Goal: Information Seeking & Learning: Learn about a topic

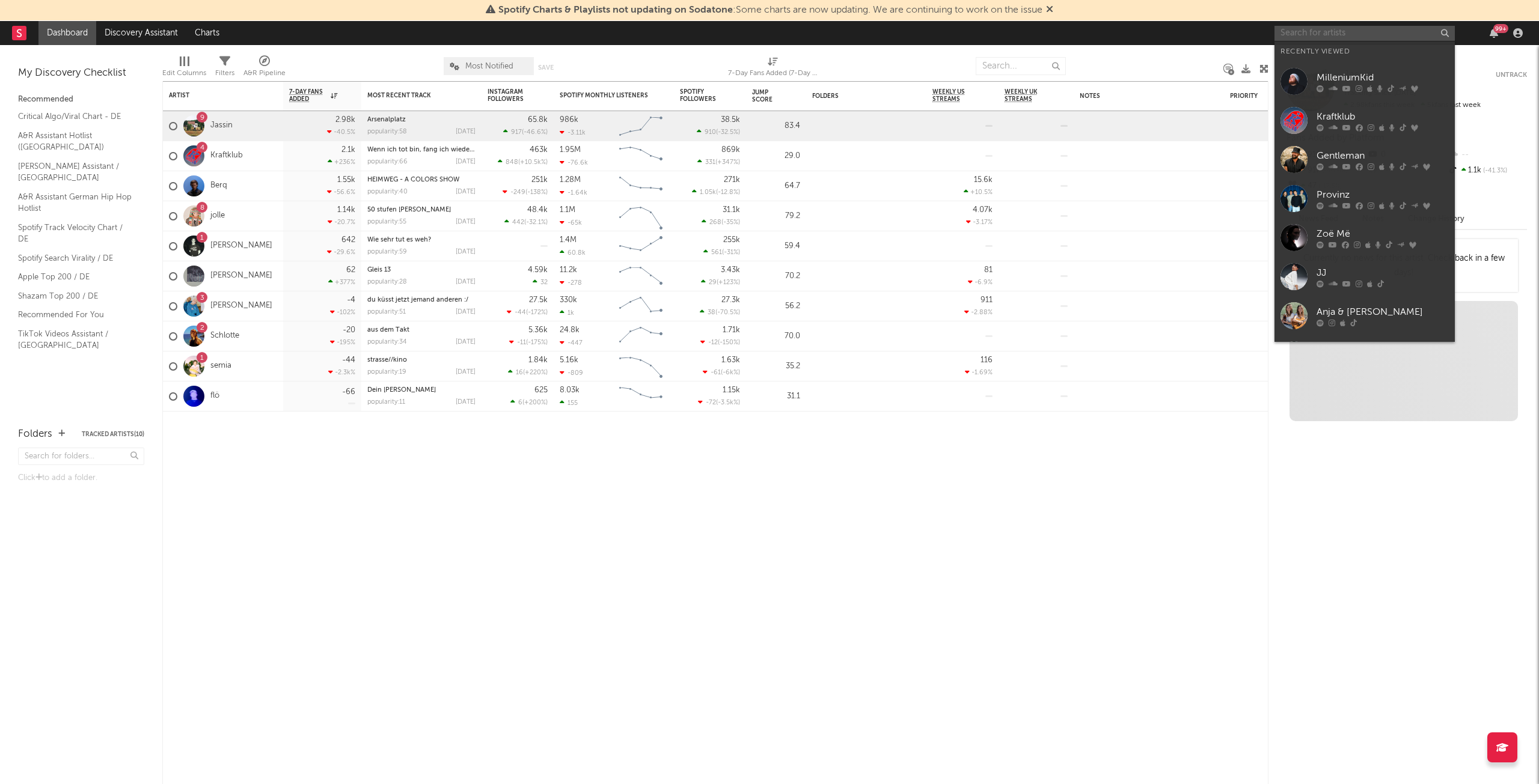
click at [1338, 36] on input "text" at bounding box center [1365, 33] width 181 height 15
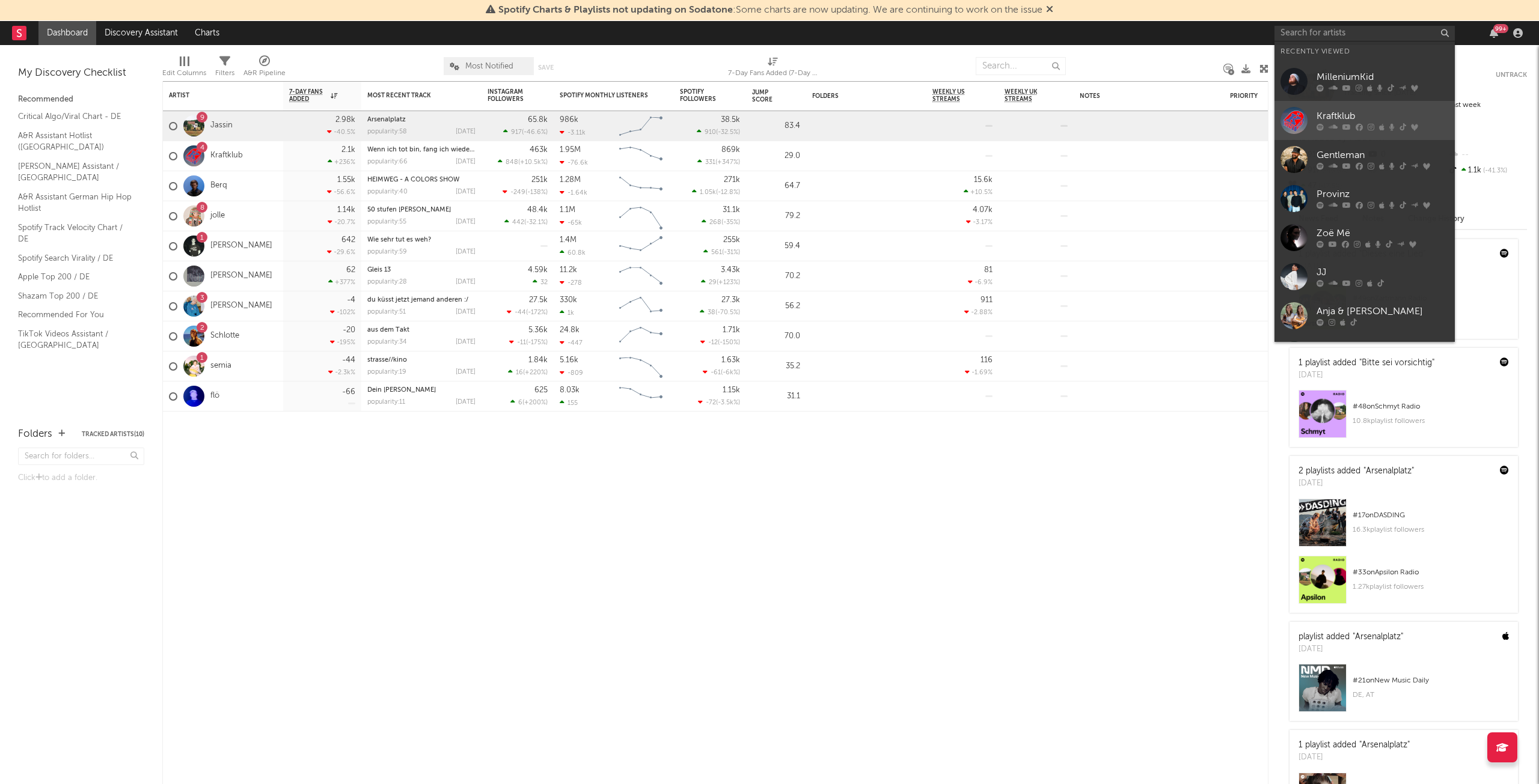
click at [1334, 116] on div "Kraftklub" at bounding box center [1383, 116] width 132 height 15
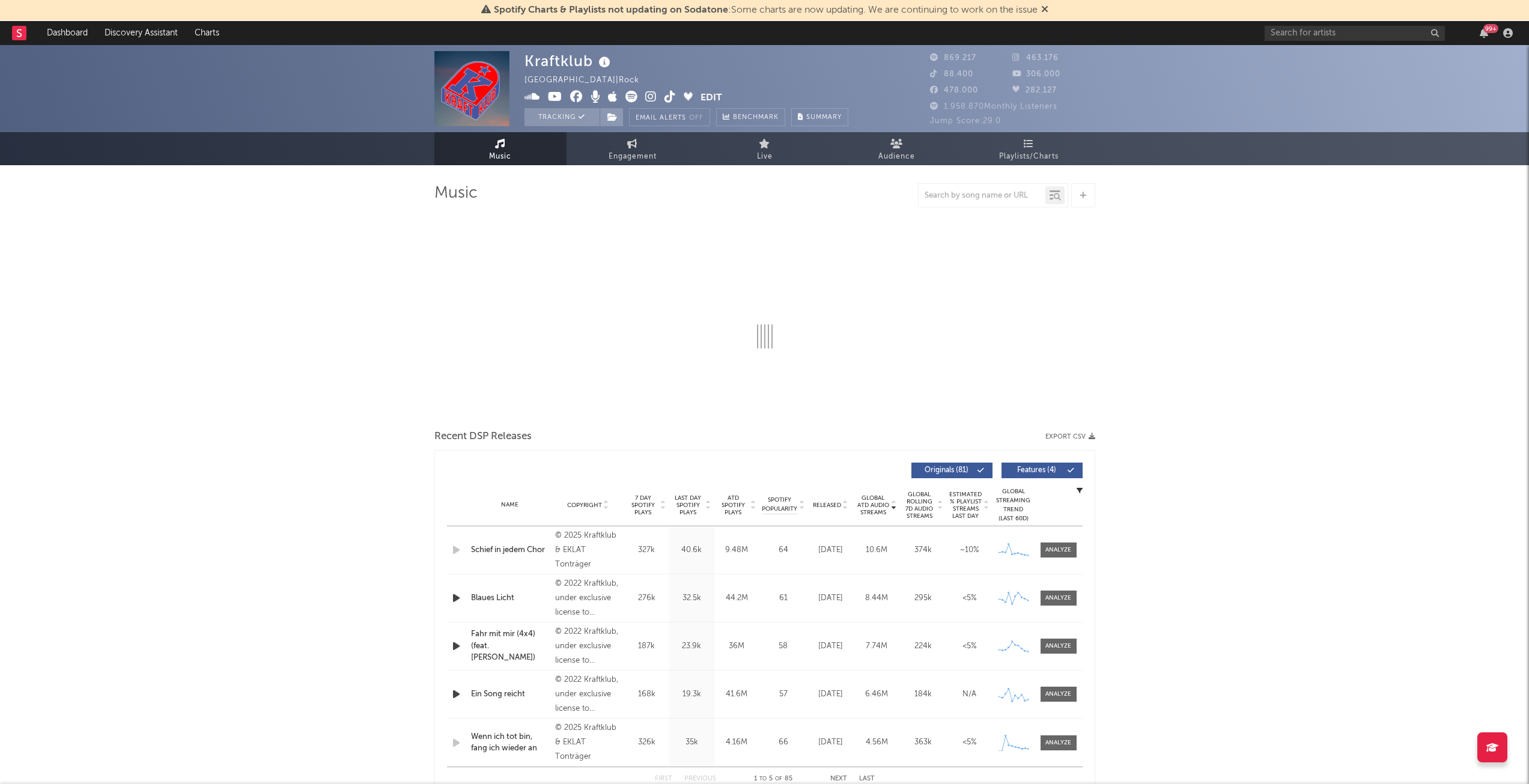
select select "6m"
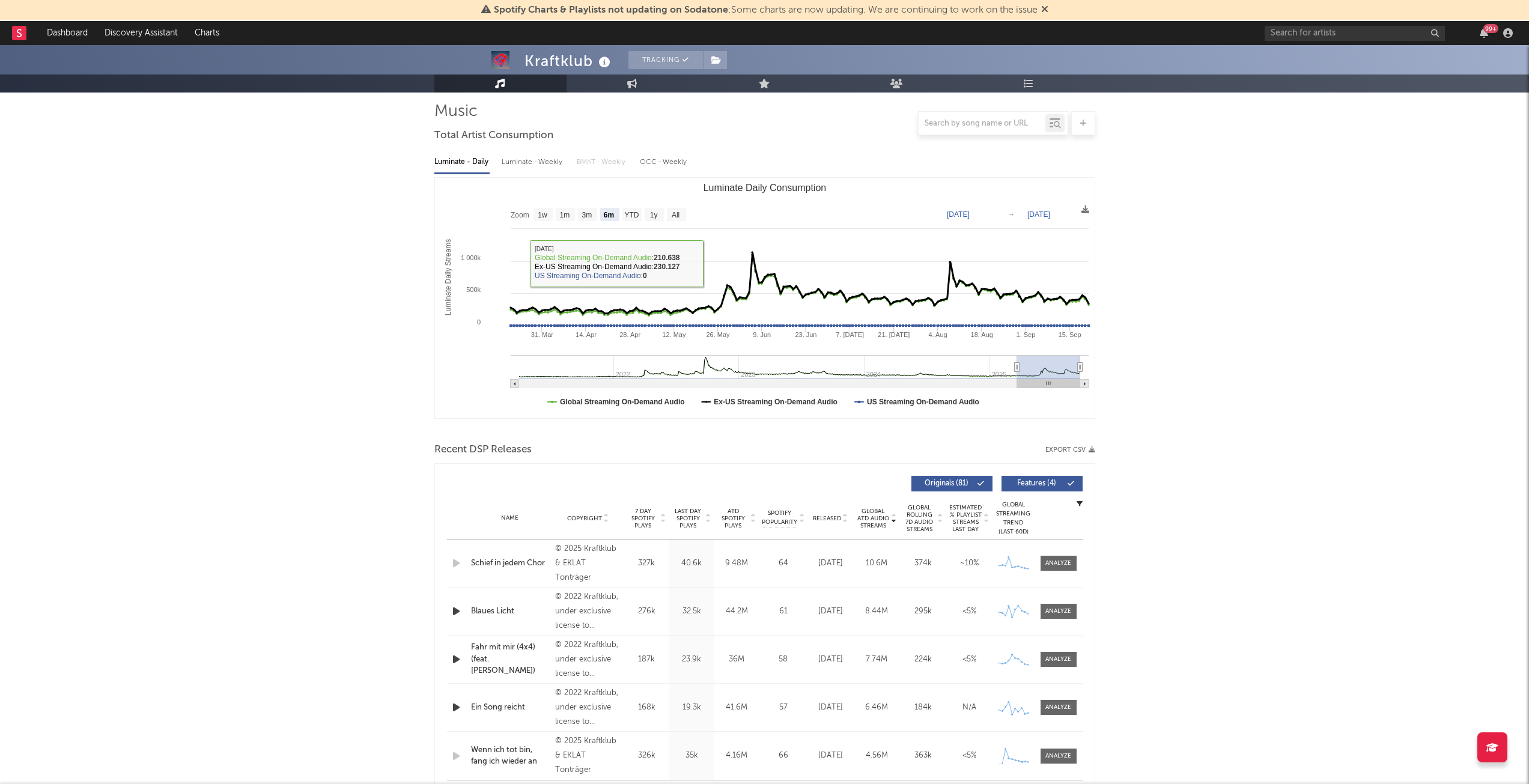
scroll to position [240, 0]
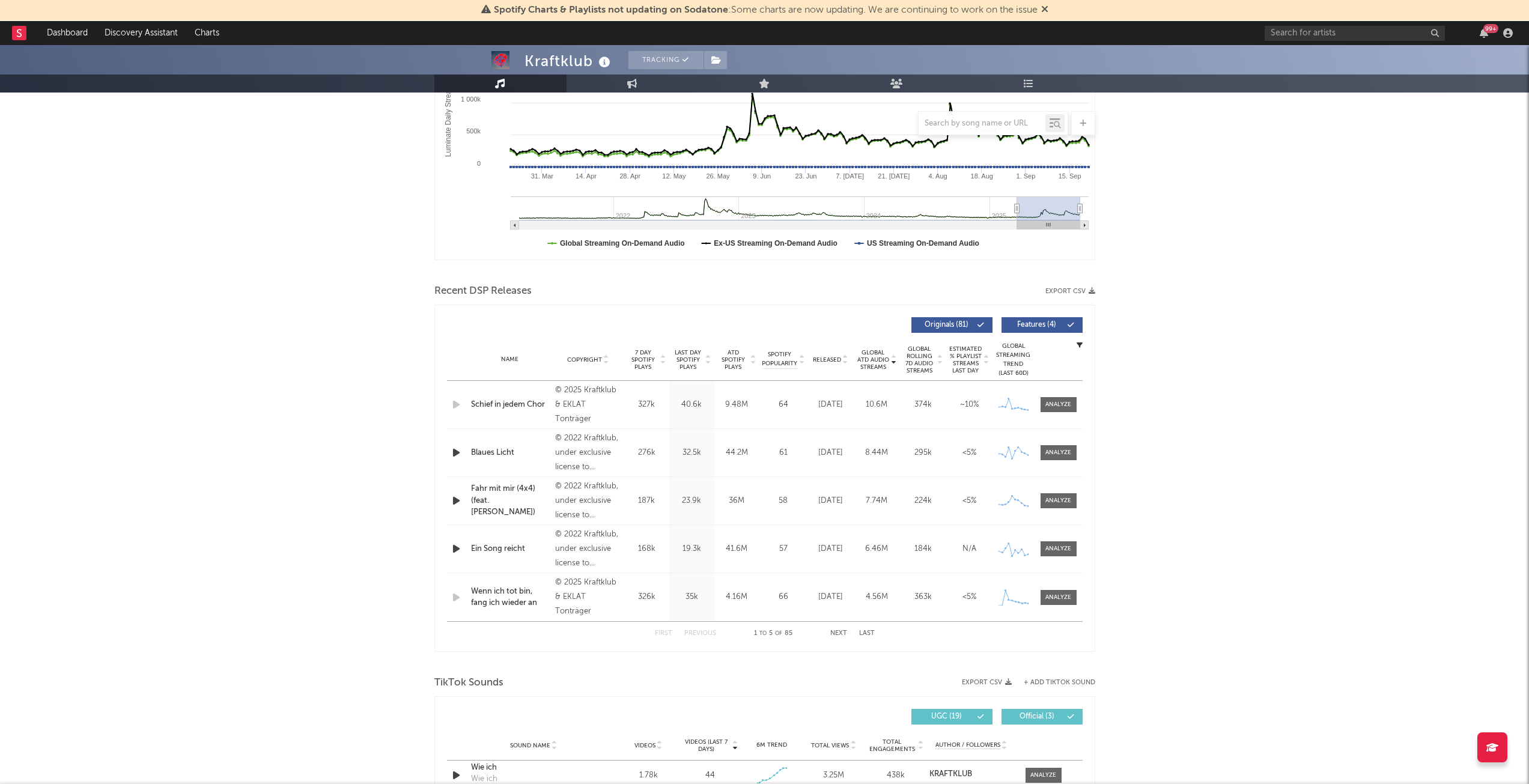
click at [506, 404] on div "Schief in jedem Chor" at bounding box center [510, 404] width 79 height 12
click at [1059, 412] on span at bounding box center [1059, 405] width 36 height 15
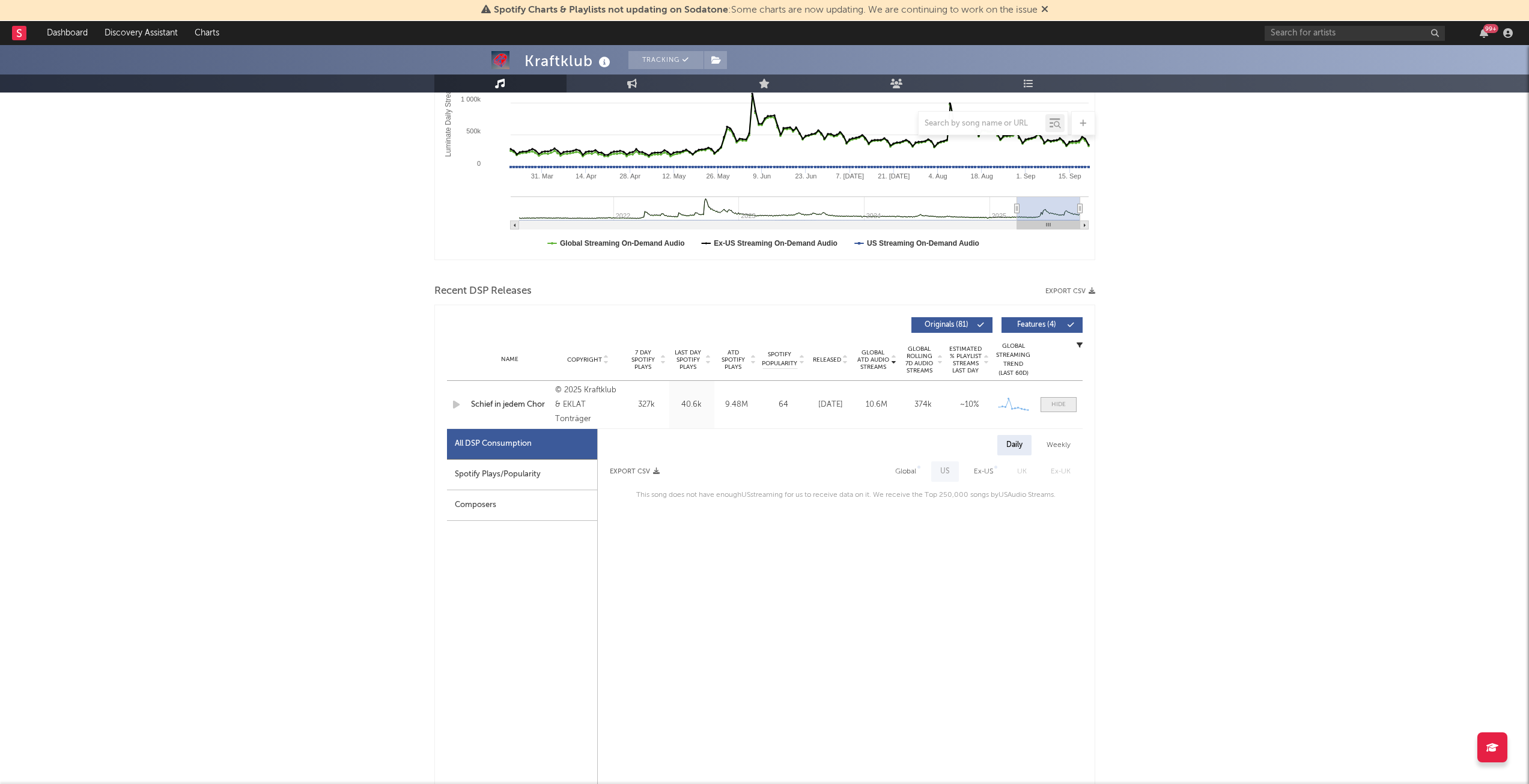
click at [1057, 400] on div at bounding box center [1059, 404] width 15 height 9
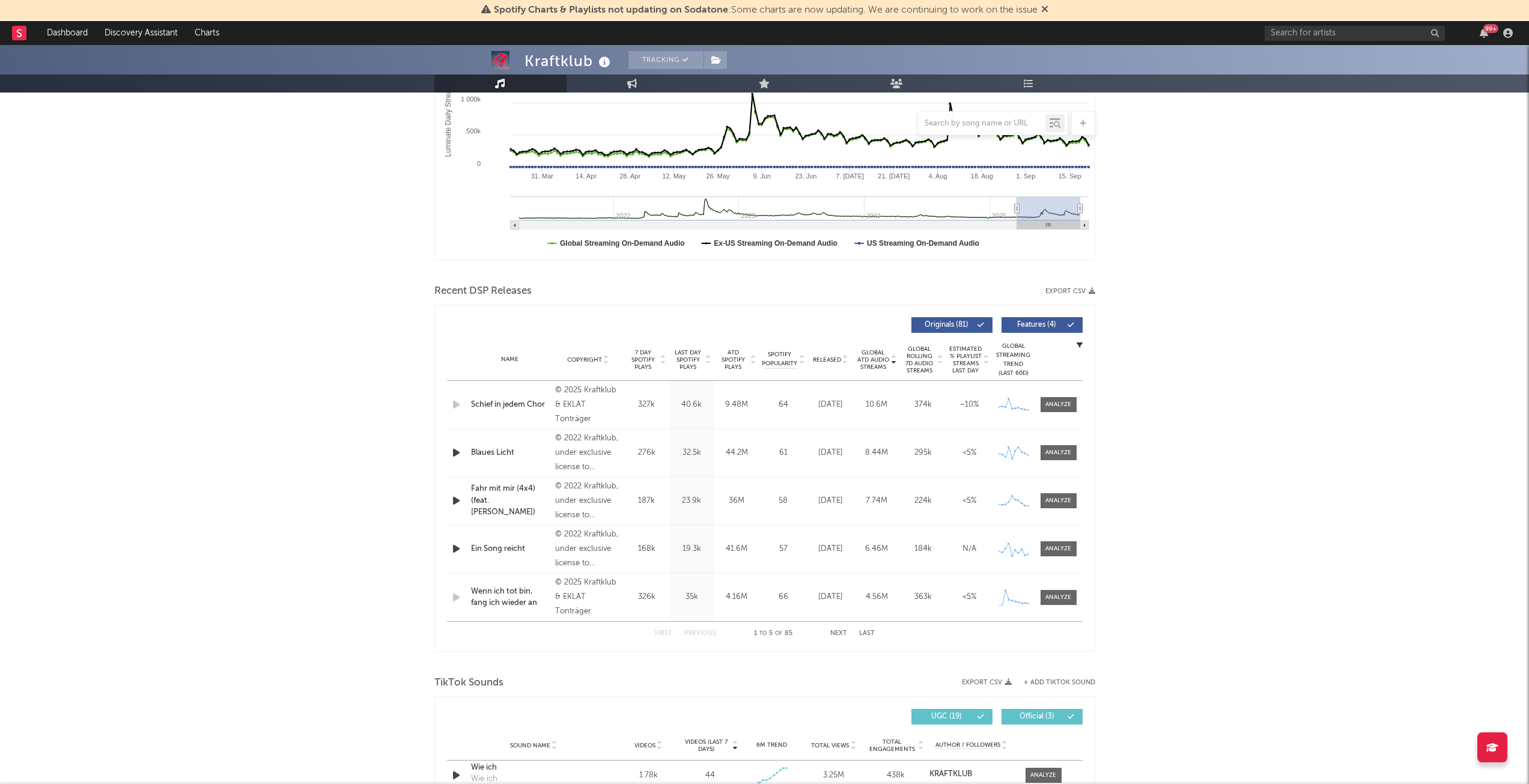
click at [882, 406] on div "10.6M" at bounding box center [877, 404] width 40 height 12
click at [879, 403] on div "10.6M" at bounding box center [877, 404] width 40 height 12
click at [868, 404] on div "10.6M" at bounding box center [877, 404] width 40 height 12
click at [879, 407] on div "10.6M" at bounding box center [877, 404] width 40 height 12
click at [486, 410] on div "Schief in jedem Chor" at bounding box center [510, 404] width 79 height 12
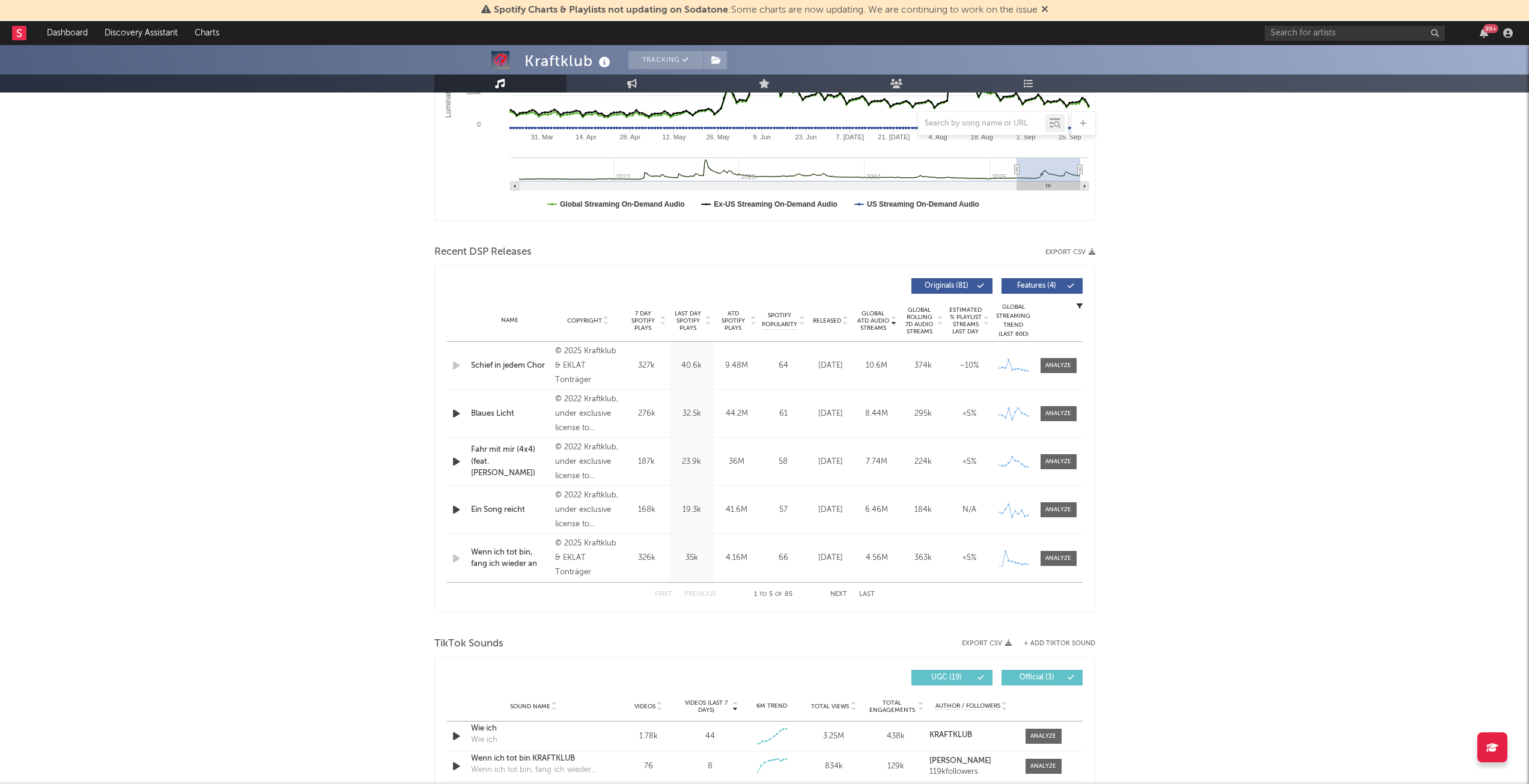
scroll to position [300, 0]
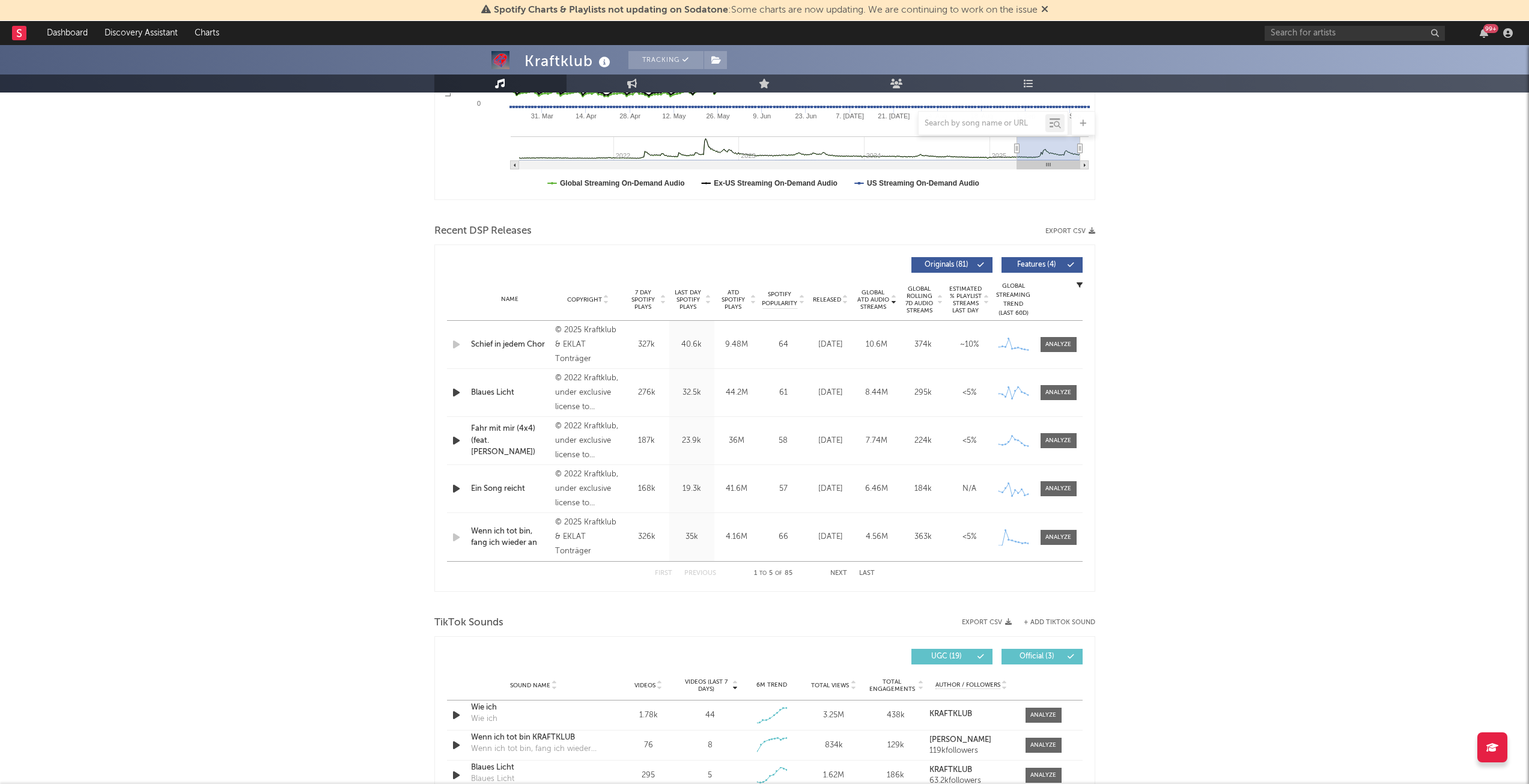
drag, startPoint x: 1065, startPoint y: 535, endPoint x: 1030, endPoint y: 541, distance: 35.5
click at [1065, 535] on div at bounding box center [1058, 537] width 26 height 9
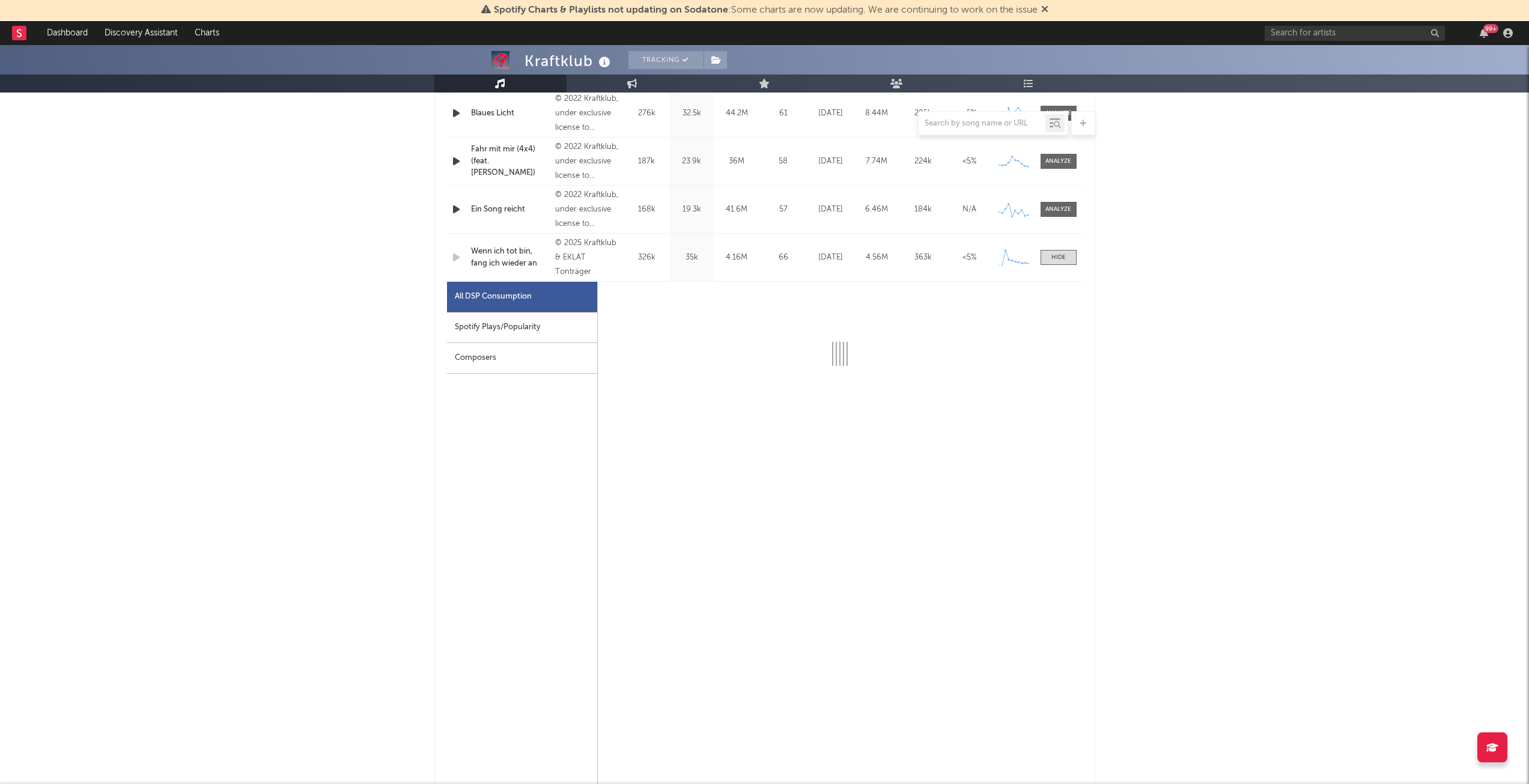
scroll to position [601, 0]
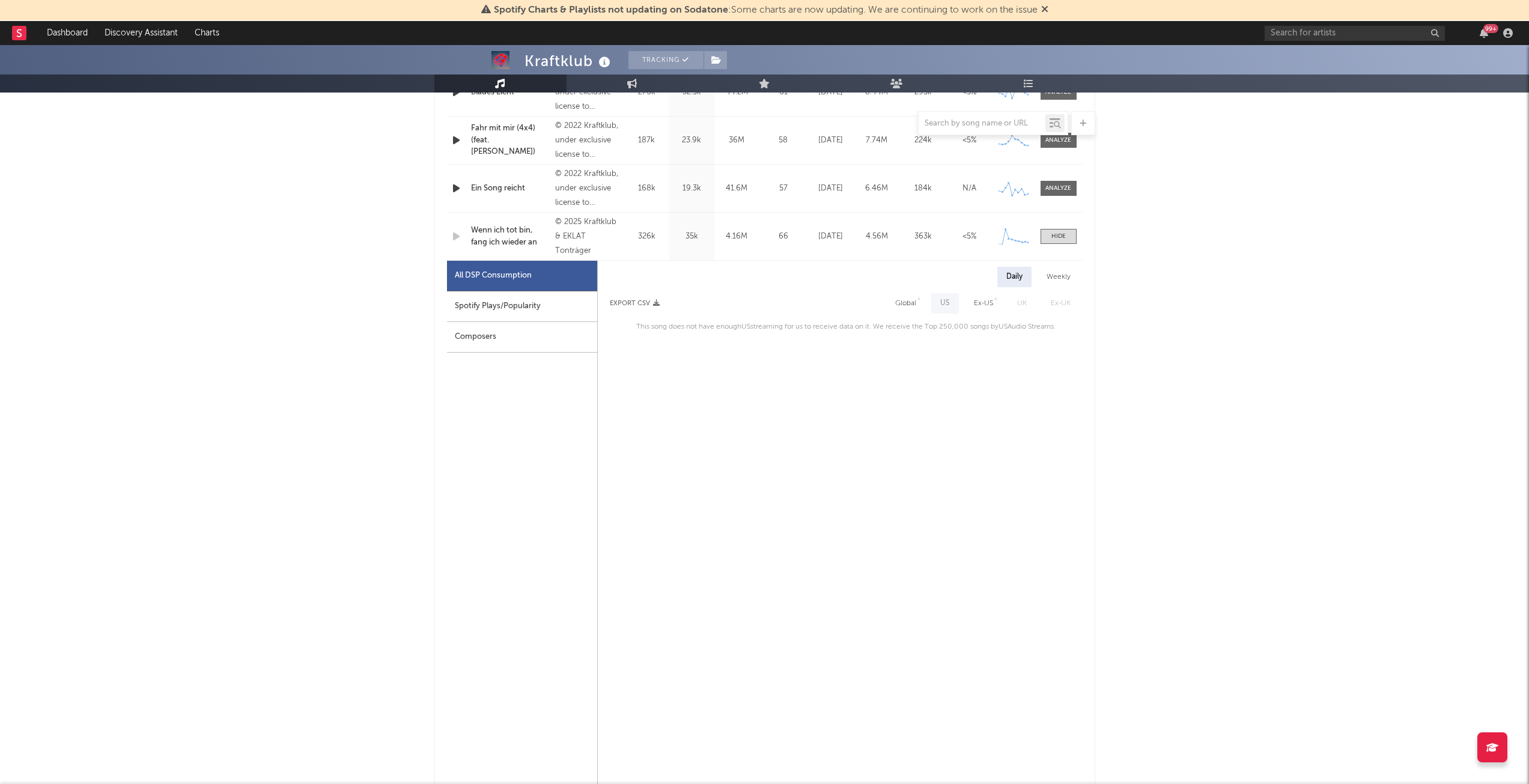
click at [912, 302] on div "Global" at bounding box center [905, 303] width 21 height 15
select select "1w"
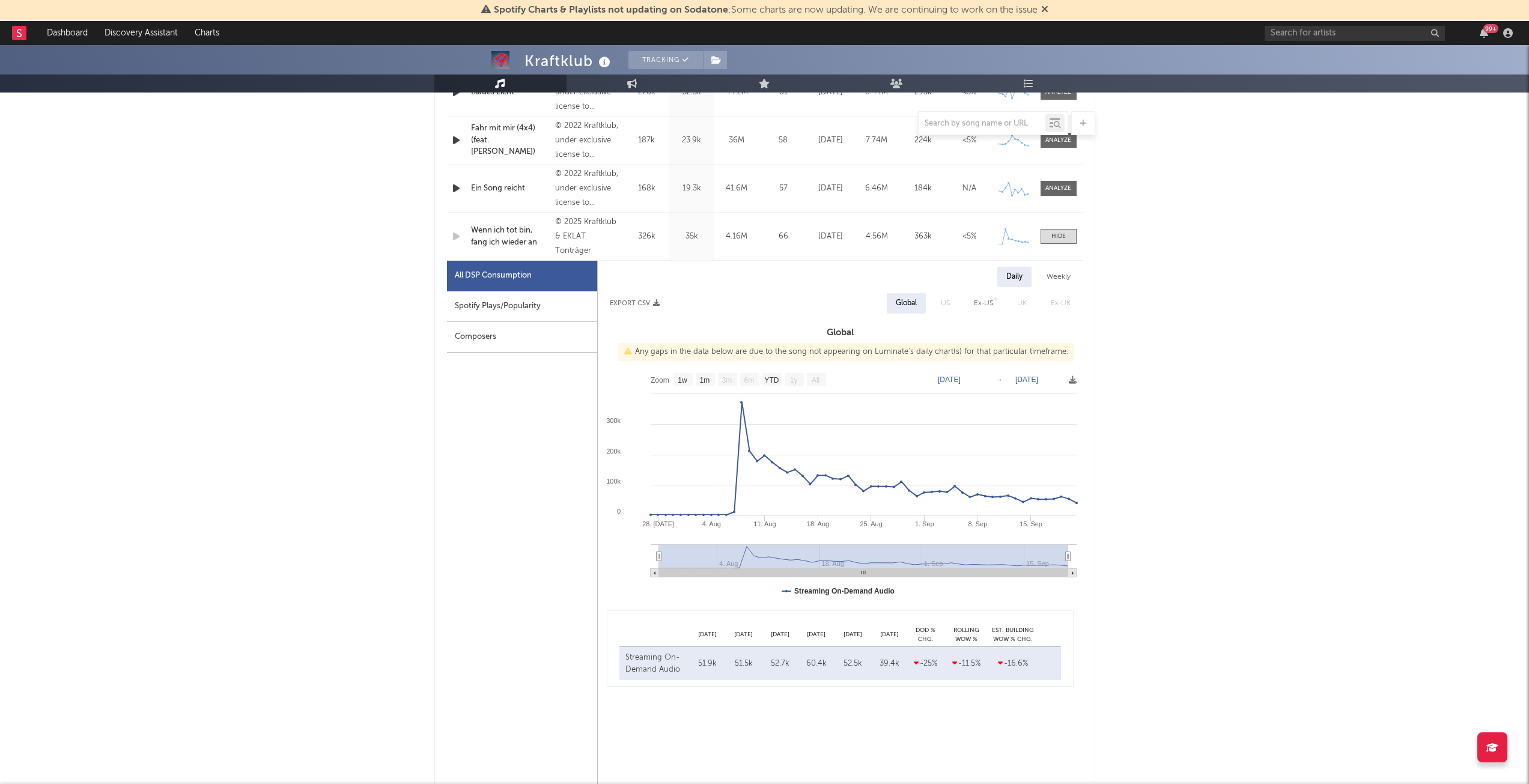
click at [1052, 270] on div "Weekly" at bounding box center [1059, 277] width 42 height 20
select select "1w"
